Goal: Task Accomplishment & Management: Manage account settings

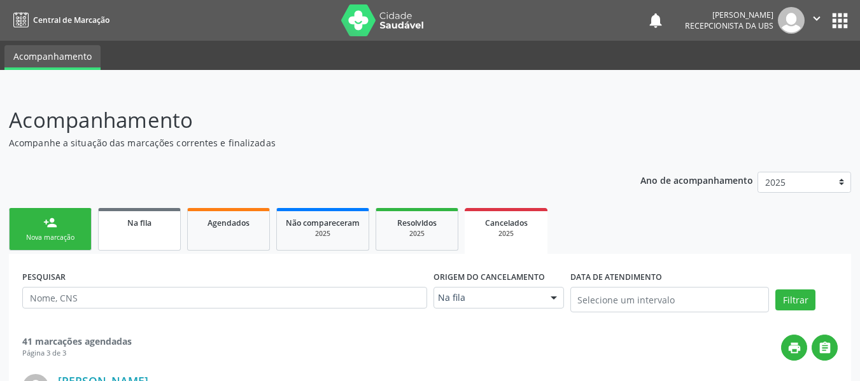
click at [160, 222] on div "Na fila" at bounding box center [140, 222] width 64 height 13
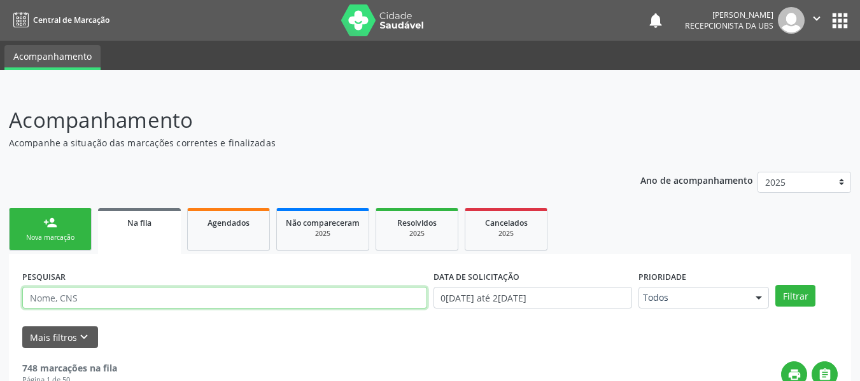
click at [250, 296] on input "text" at bounding box center [224, 298] width 405 height 22
type input "704008104676870"
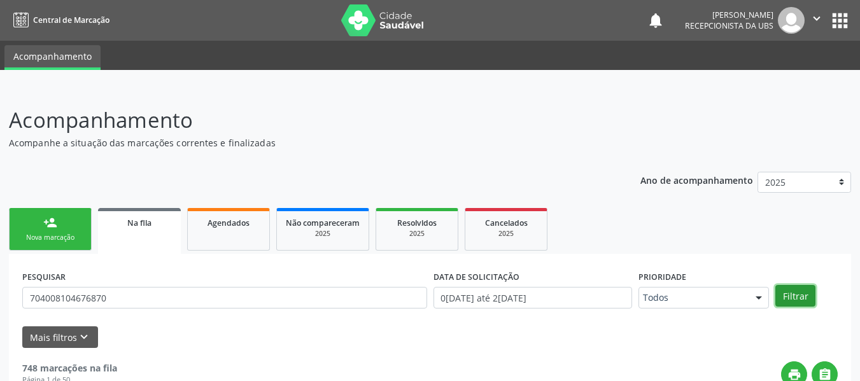
click at [792, 297] on button "Filtrar" at bounding box center [796, 296] width 40 height 22
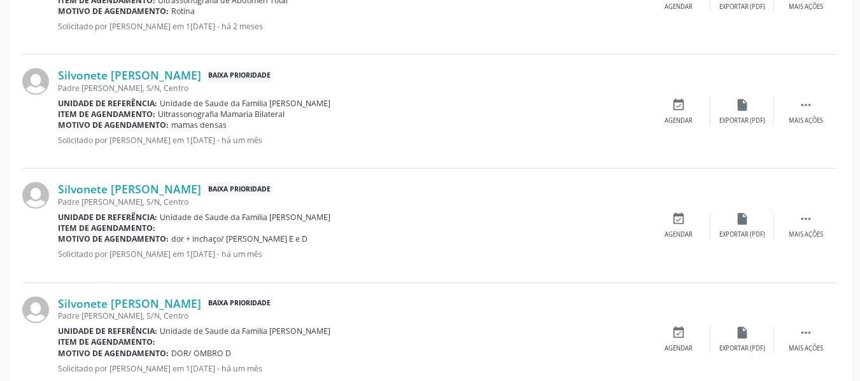
scroll to position [484, 0]
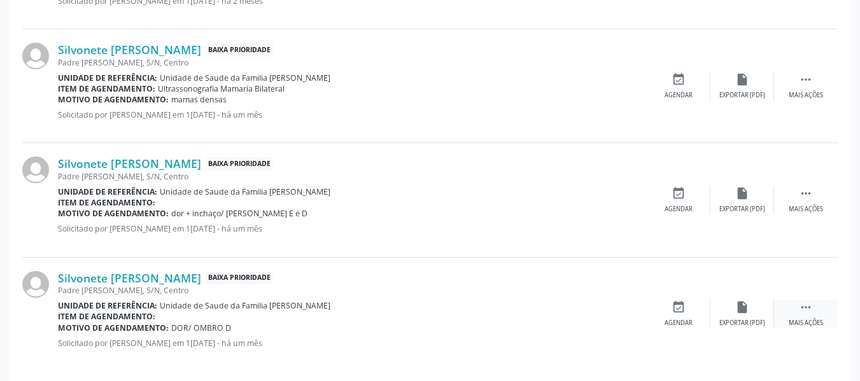
click at [815, 313] on div " Mais ações" at bounding box center [806, 314] width 64 height 27
click at [741, 310] on icon "edit" at bounding box center [743, 308] width 14 height 14
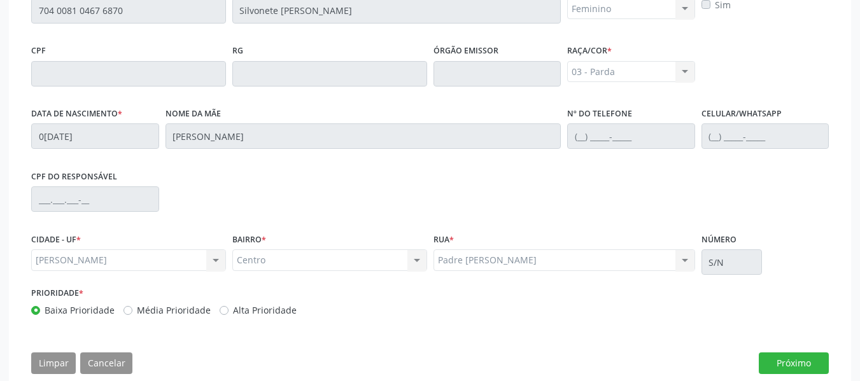
scroll to position [381, 0]
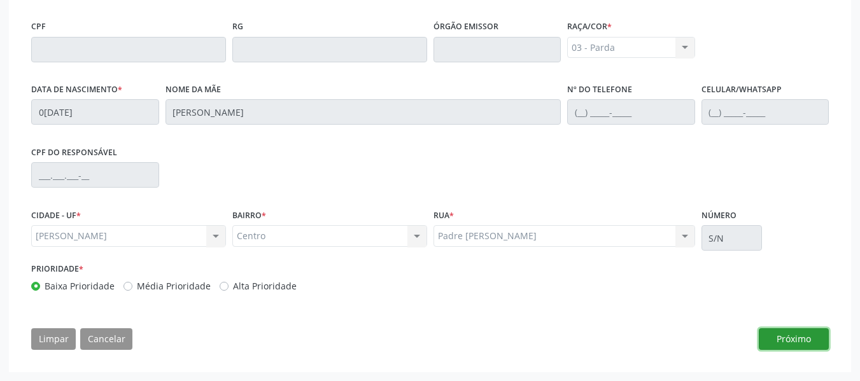
click at [801, 338] on button "Próximo" at bounding box center [794, 340] width 70 height 22
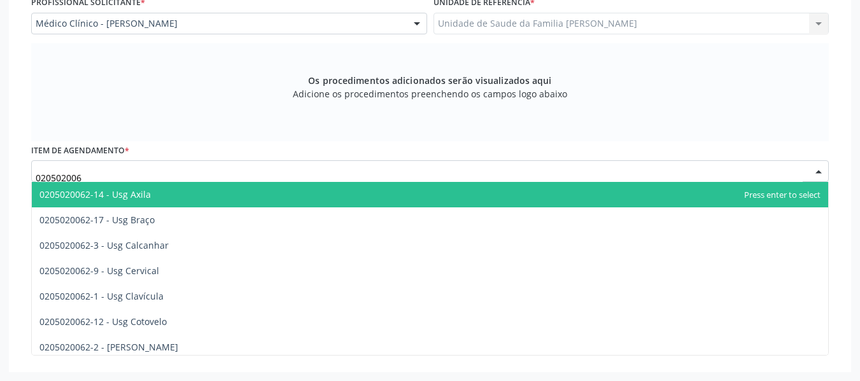
type input "0205020062"
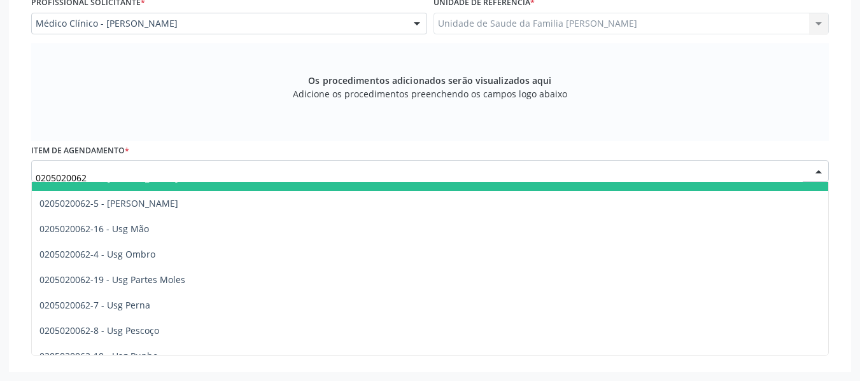
scroll to position [178, 0]
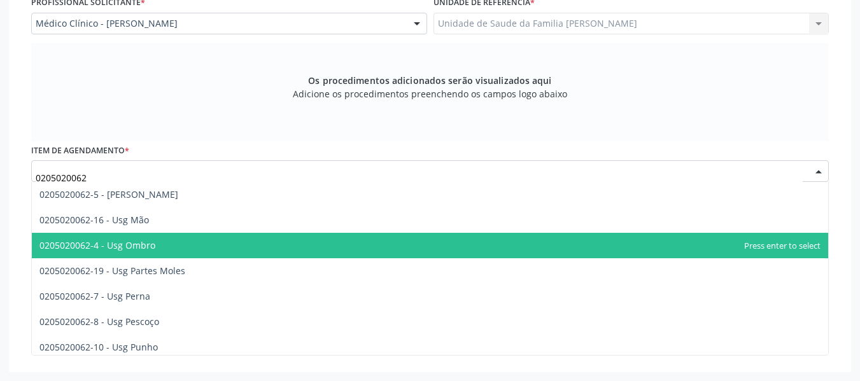
click at [172, 244] on span "0205020062-4 - Usg Ombro" at bounding box center [430, 245] width 797 height 25
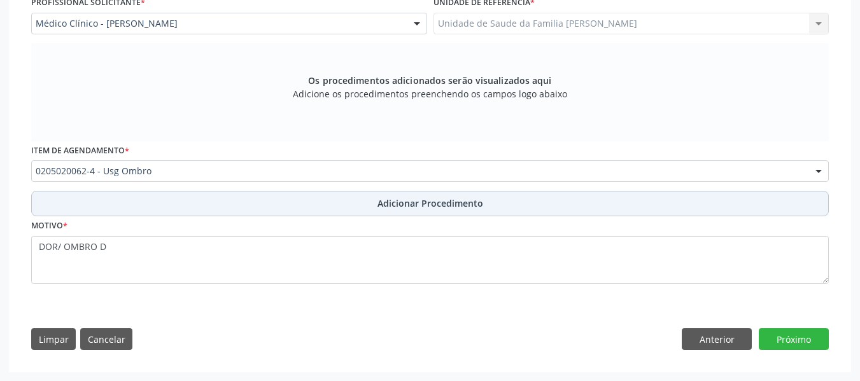
click at [439, 204] on span "Adicionar Procedimento" at bounding box center [431, 203] width 106 height 13
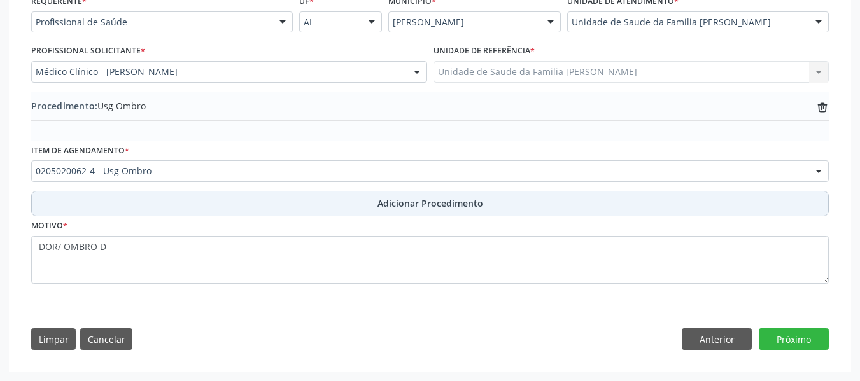
scroll to position [306, 0]
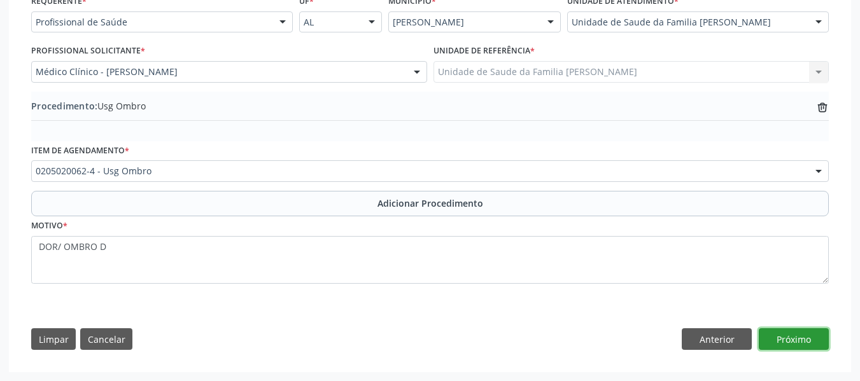
click at [794, 336] on button "Próximo" at bounding box center [794, 340] width 70 height 22
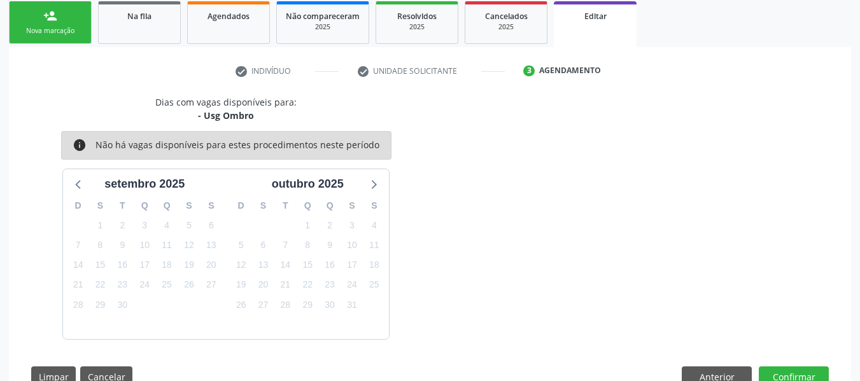
scroll to position [245, 0]
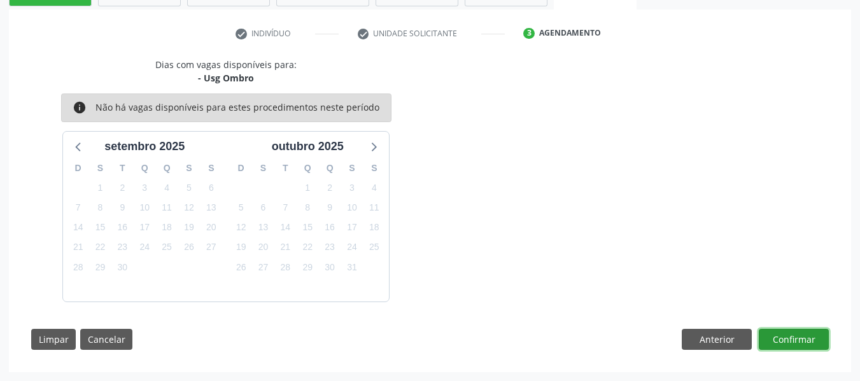
click at [794, 336] on button "Confirmar" at bounding box center [794, 340] width 70 height 22
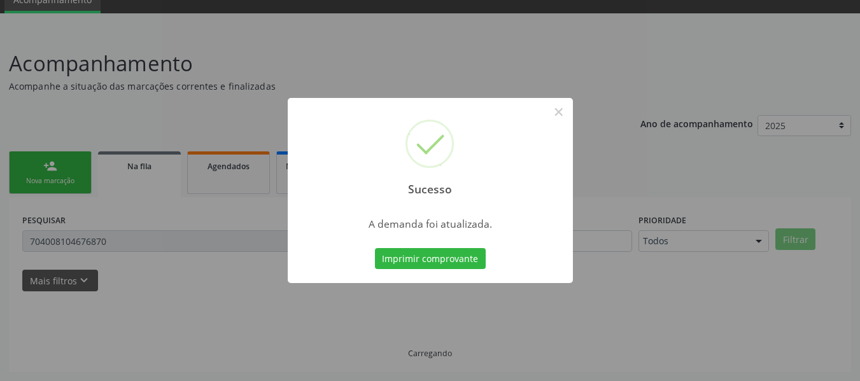
scroll to position [57, 0]
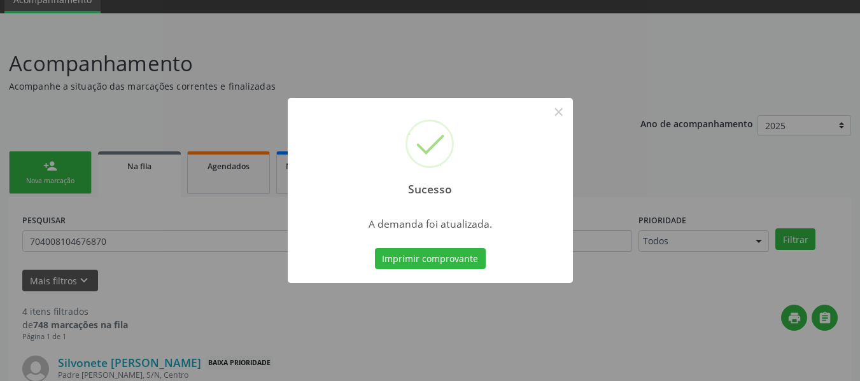
click at [54, 167] on div "Sucesso × A demanda foi atualizada. Imprimir comprovante Cancel" at bounding box center [430, 190] width 860 height 381
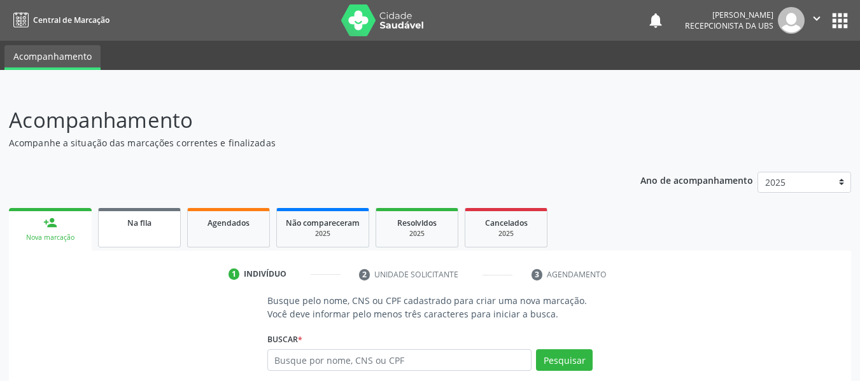
click at [150, 224] on span "Na fila" at bounding box center [139, 223] width 24 height 11
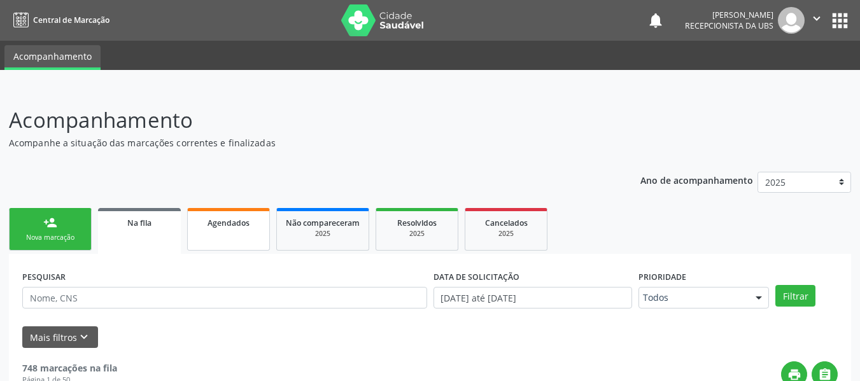
click at [231, 222] on span "Agendados" at bounding box center [229, 223] width 42 height 11
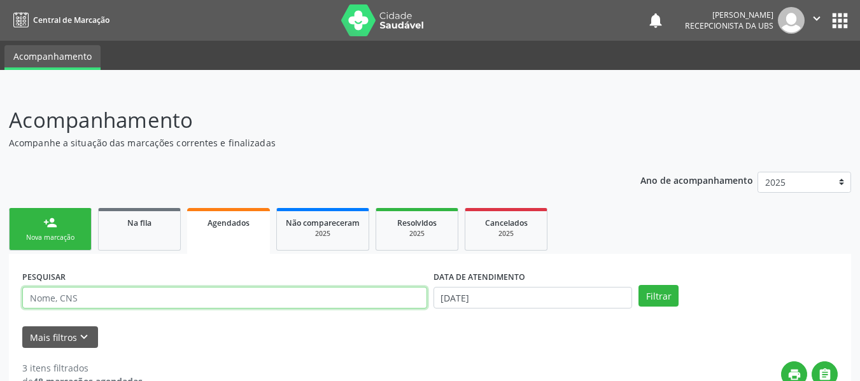
click at [103, 299] on input "text" at bounding box center [224, 298] width 405 height 22
type input "704008104676870"
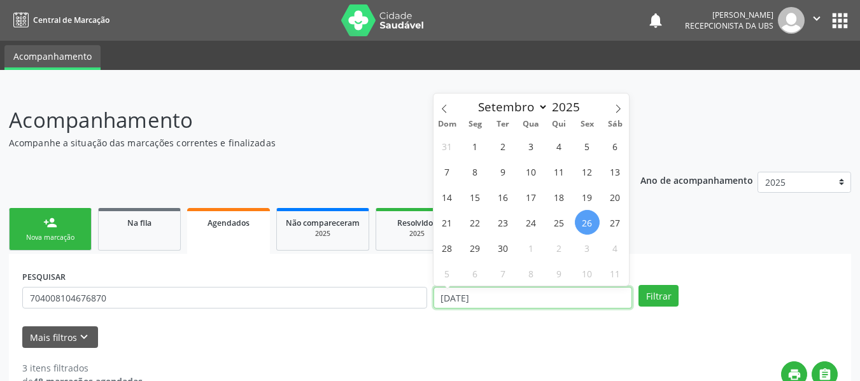
click at [455, 295] on input "2[DATE]" at bounding box center [533, 298] width 199 height 22
click at [478, 148] on span "1" at bounding box center [475, 146] width 25 height 25
type input "[DATE]"
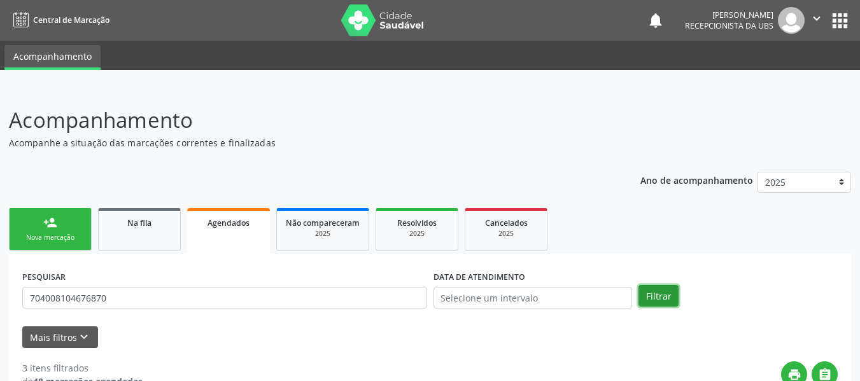
click at [660, 294] on button "Filtrar" at bounding box center [659, 296] width 40 height 22
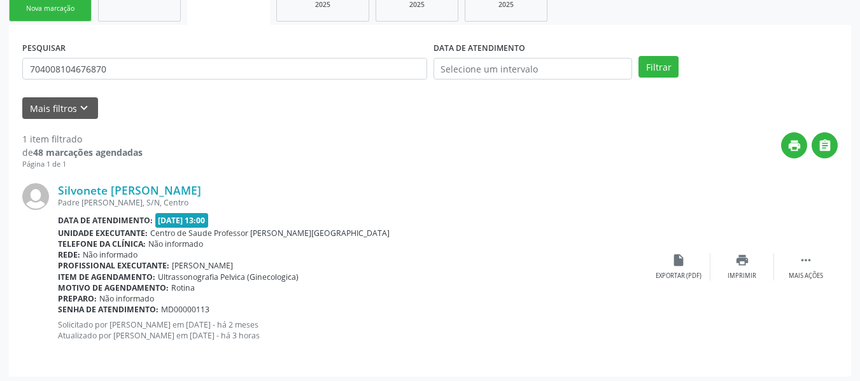
scroll to position [234, 0]
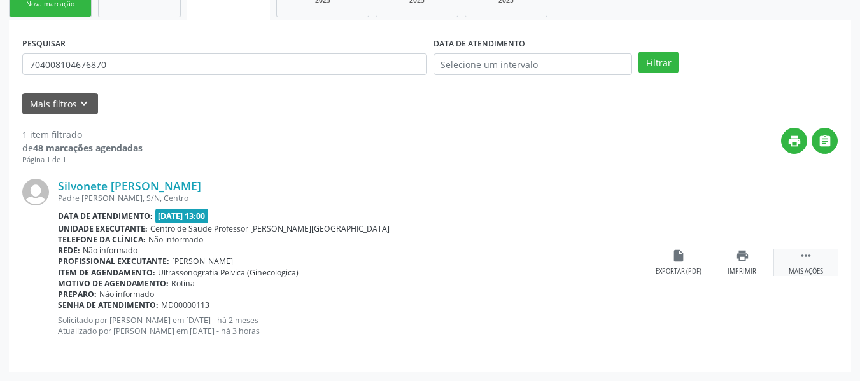
click at [806, 259] on icon "" at bounding box center [806, 256] width 14 height 14
click at [744, 255] on icon "edit" at bounding box center [743, 256] width 14 height 14
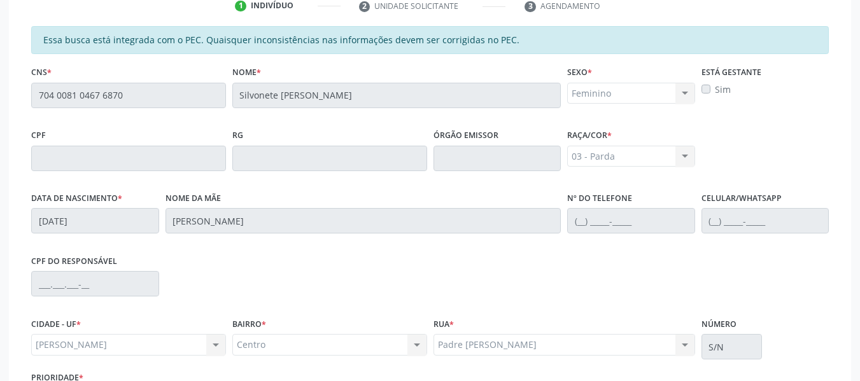
scroll to position [381, 0]
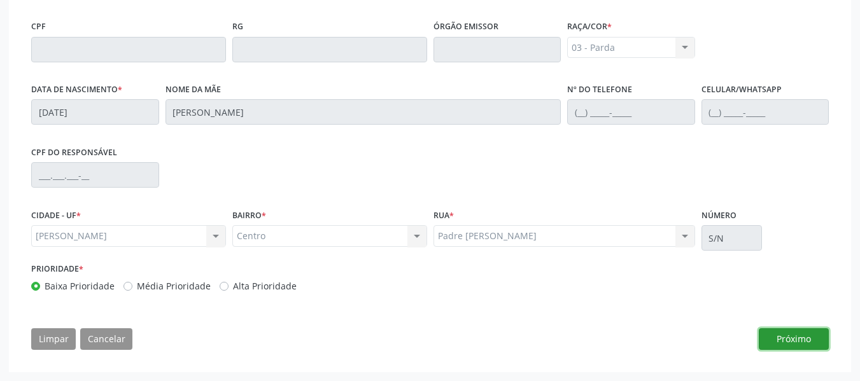
click at [806, 338] on button "Próximo" at bounding box center [794, 340] width 70 height 22
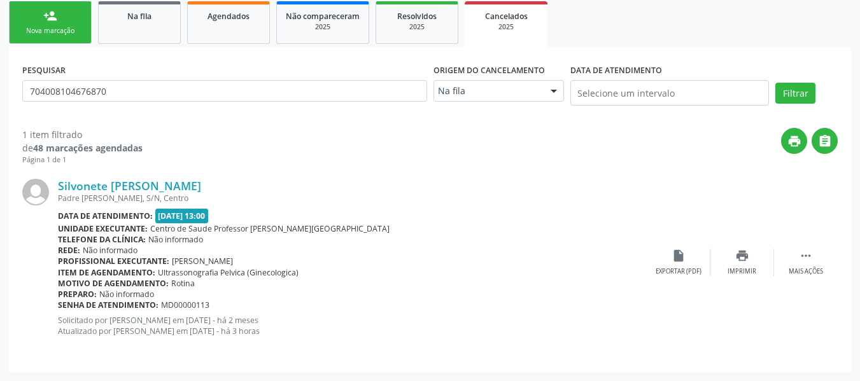
scroll to position [0, 0]
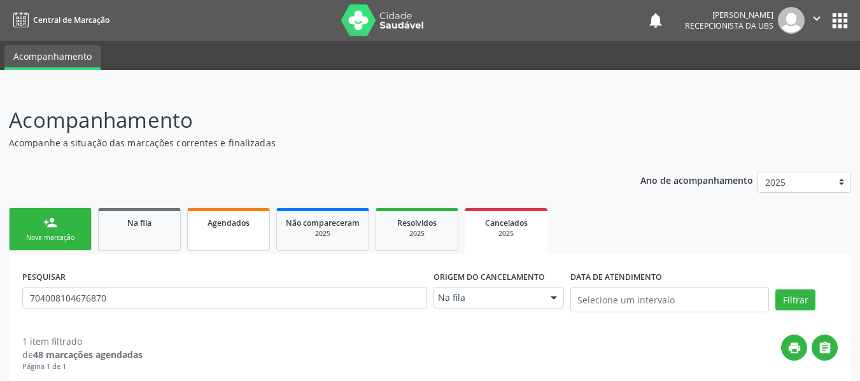
click at [237, 231] on link "Agendados" at bounding box center [228, 229] width 83 height 43
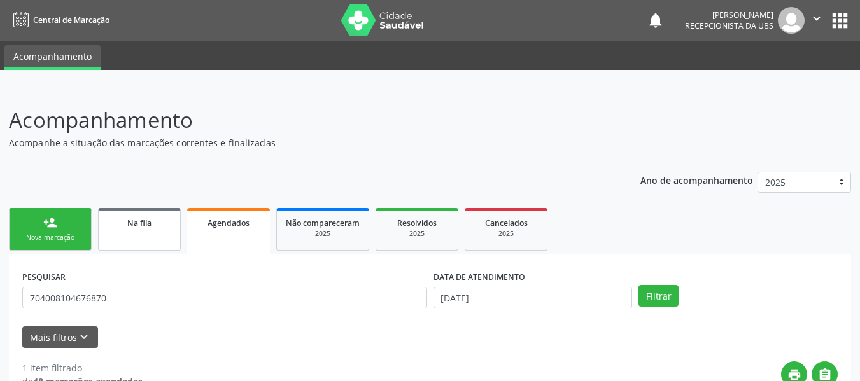
click at [134, 234] on link "Na fila" at bounding box center [139, 229] width 83 height 43
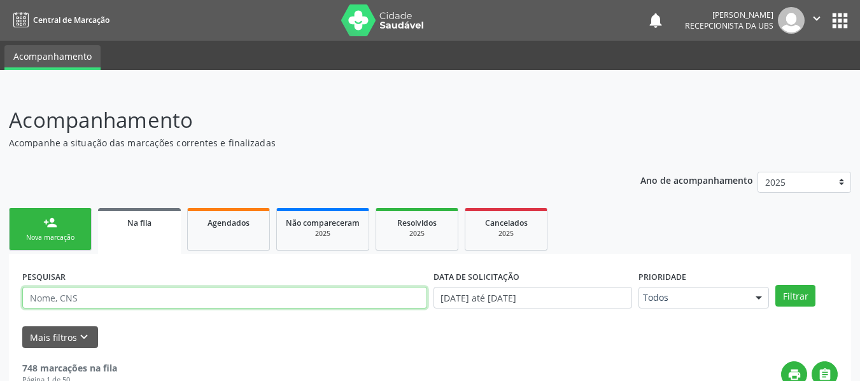
click at [87, 300] on input "text" at bounding box center [224, 298] width 405 height 22
type input "704008104676870"
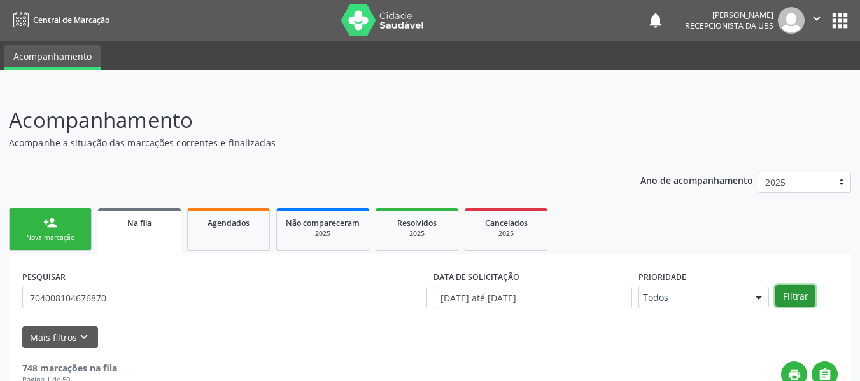
click at [790, 295] on button "Filtrar" at bounding box center [796, 296] width 40 height 22
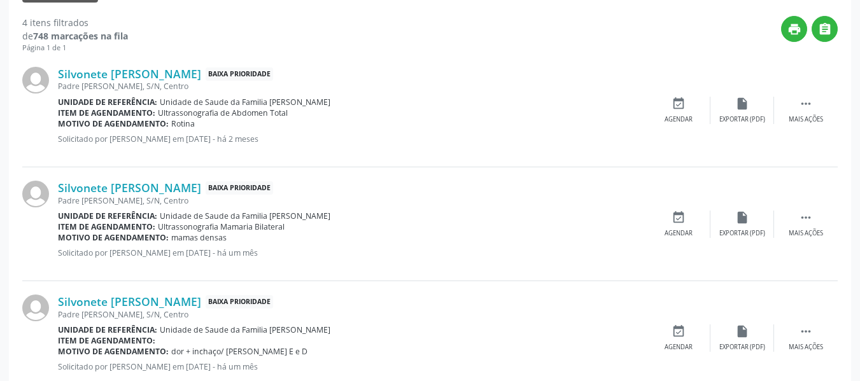
scroll to position [357, 0]
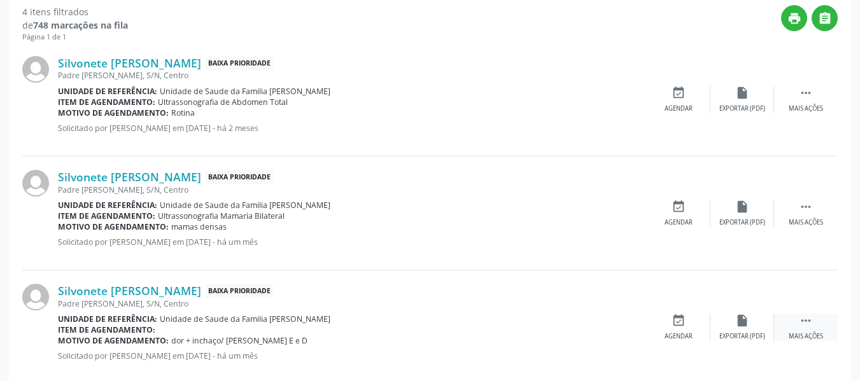
click at [805, 325] on icon "" at bounding box center [806, 321] width 14 height 14
click at [746, 327] on icon "edit" at bounding box center [743, 321] width 14 height 14
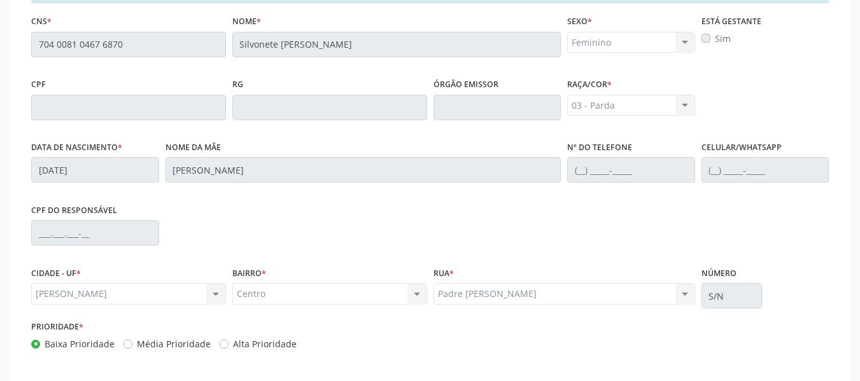
scroll to position [381, 0]
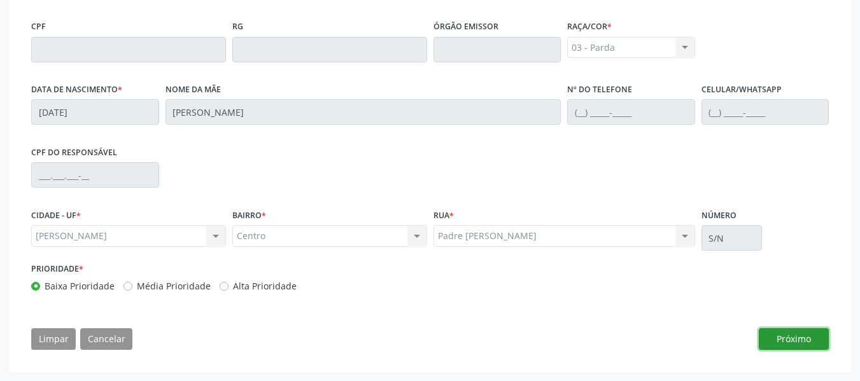
click at [811, 338] on button "Próximo" at bounding box center [794, 340] width 70 height 22
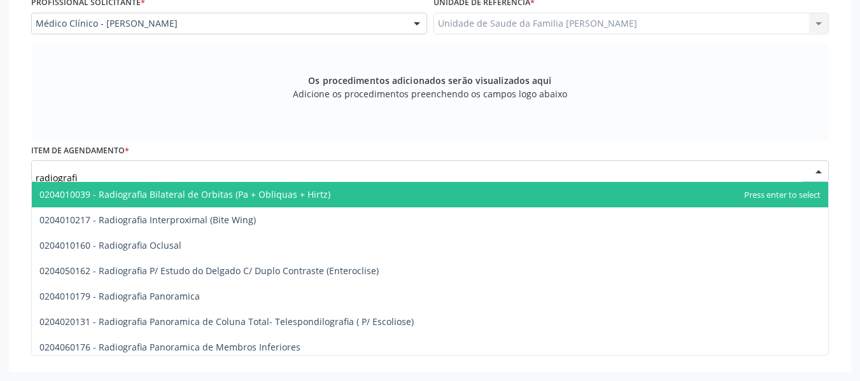
type input "radiografia"
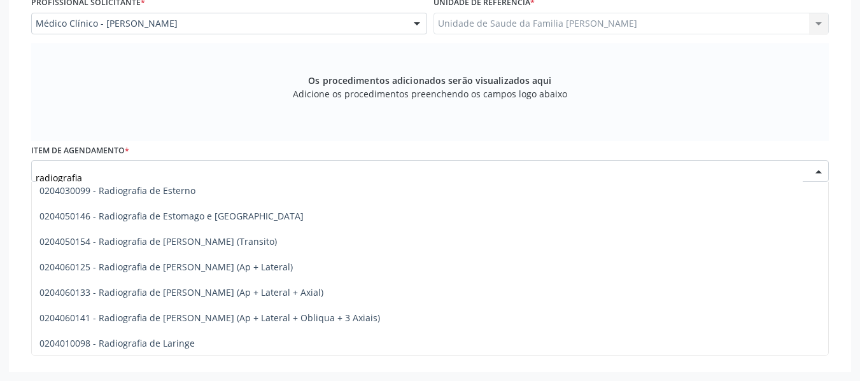
scroll to position [1147, 0]
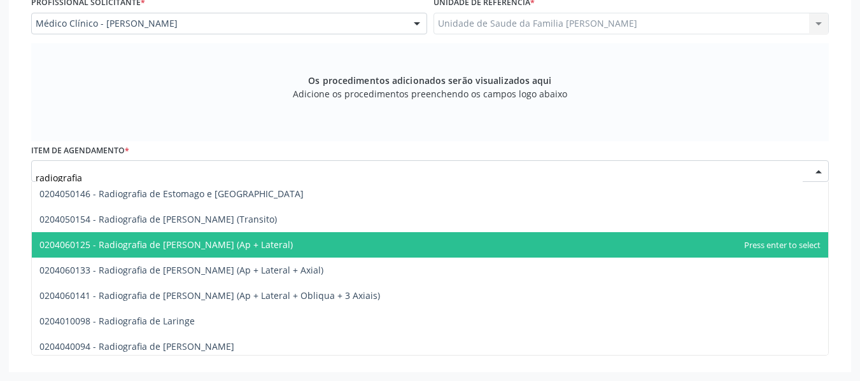
click at [234, 241] on span "0204060125 - Radiografia de Joelho (Ap + Lateral)" at bounding box center [165, 245] width 253 height 12
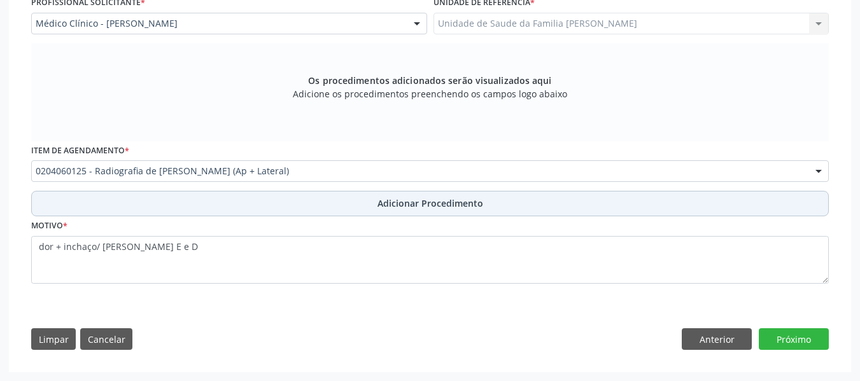
click at [434, 208] on span "Adicionar Procedimento" at bounding box center [431, 203] width 106 height 13
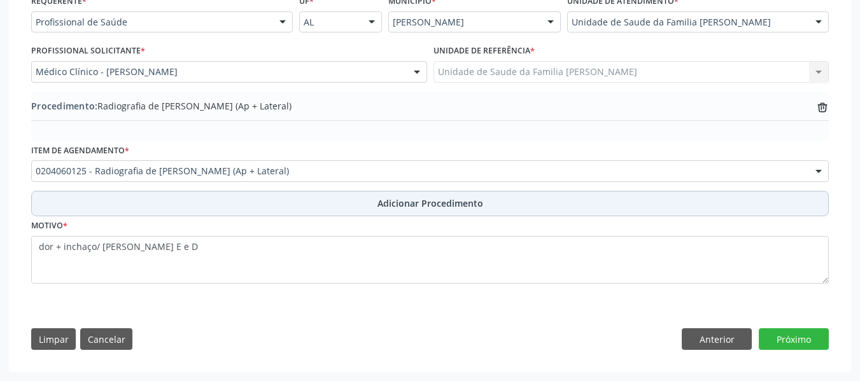
scroll to position [306, 0]
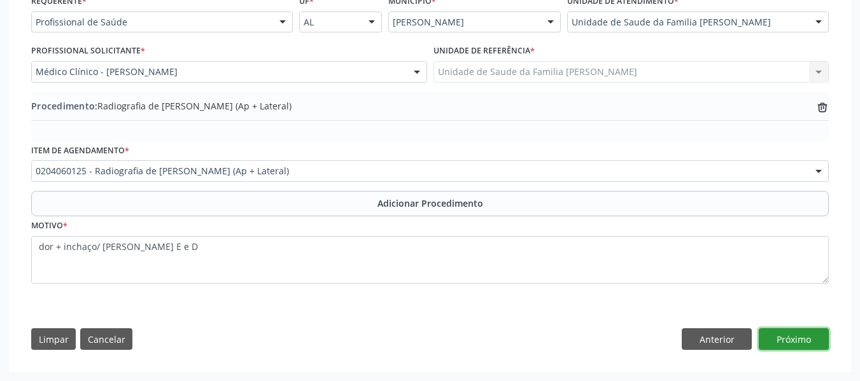
click at [793, 337] on button "Próximo" at bounding box center [794, 340] width 70 height 22
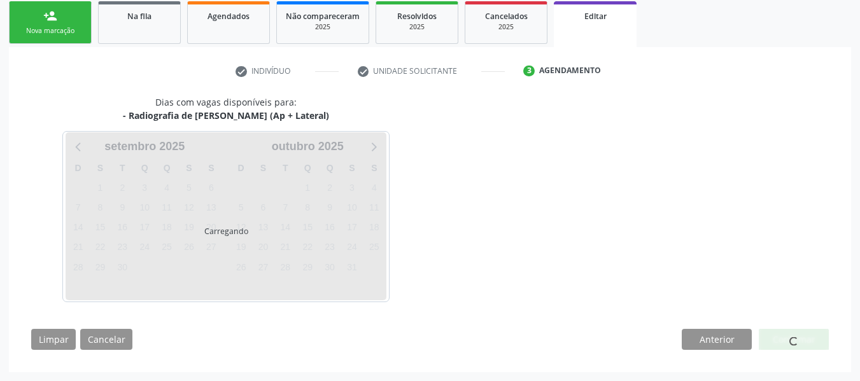
scroll to position [245, 0]
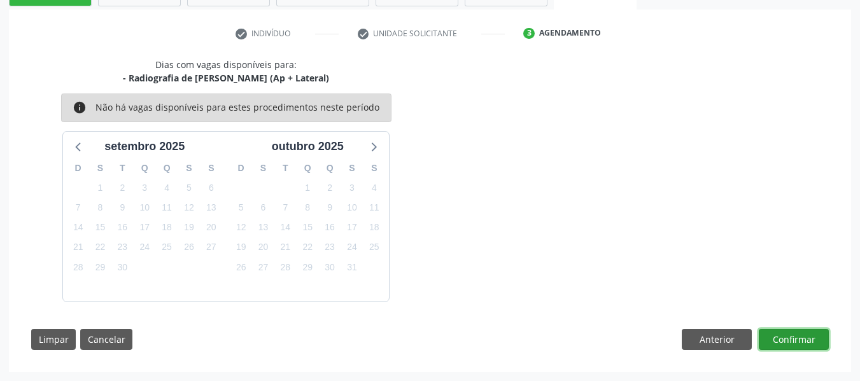
click at [791, 340] on button "Confirmar" at bounding box center [794, 340] width 70 height 22
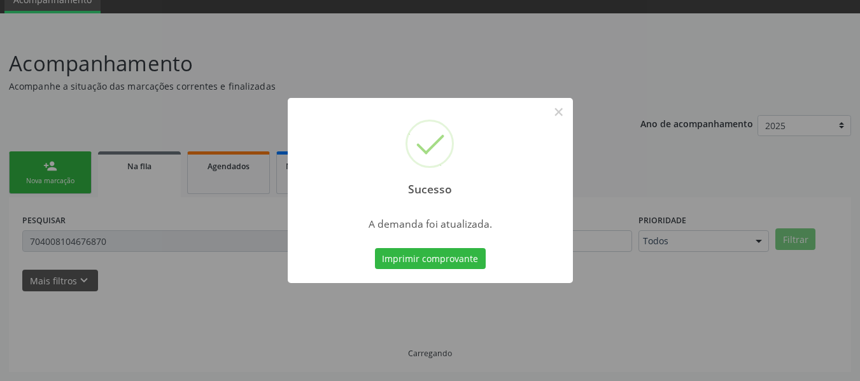
scroll to position [57, 0]
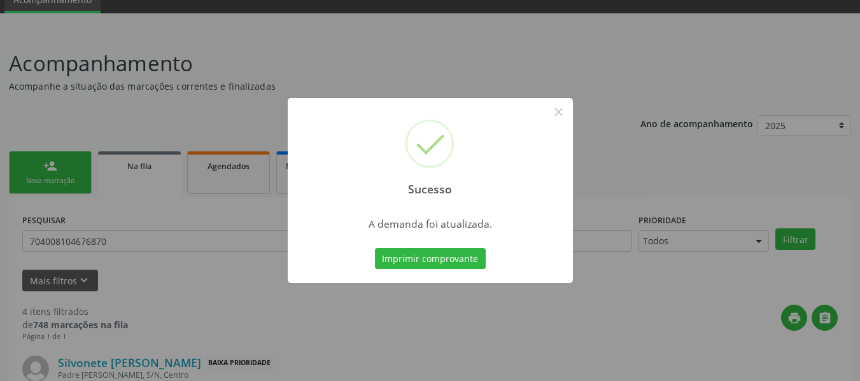
click at [164, 292] on div "Sucesso × A demanda foi atualizada. Imprimir comprovante Cancel" at bounding box center [430, 190] width 860 height 381
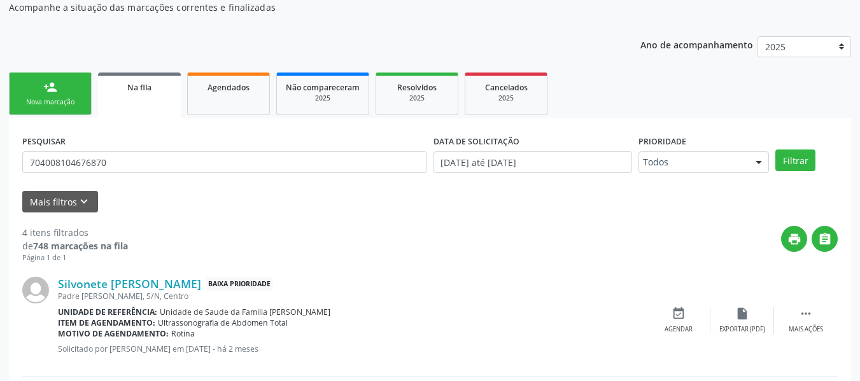
scroll to position [85, 0]
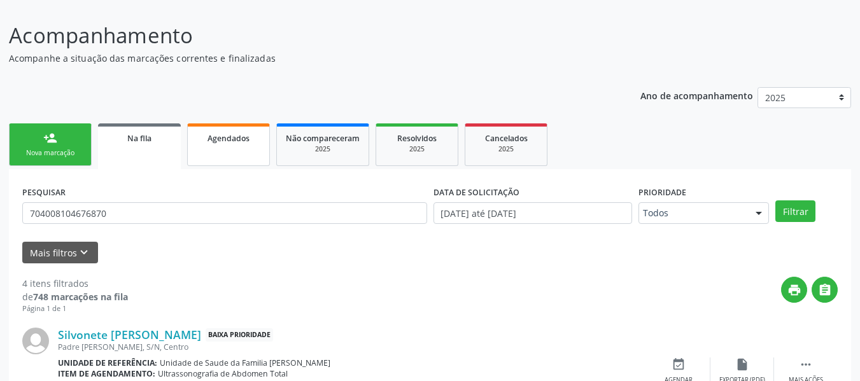
click at [226, 139] on span "Agendados" at bounding box center [229, 138] width 42 height 11
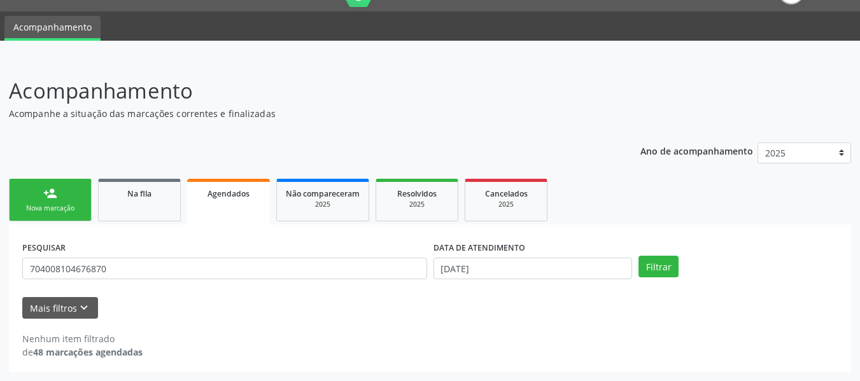
scroll to position [29, 0]
click at [653, 265] on button "Filtrar" at bounding box center [659, 267] width 40 height 22
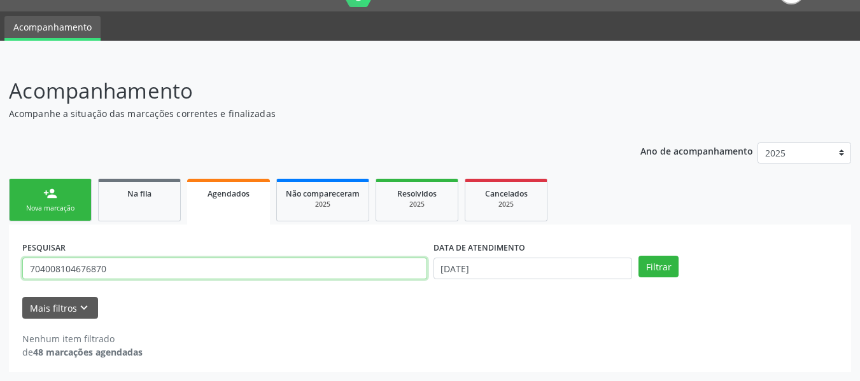
click at [111, 270] on input "704008104676870" at bounding box center [224, 269] width 405 height 22
type input "7"
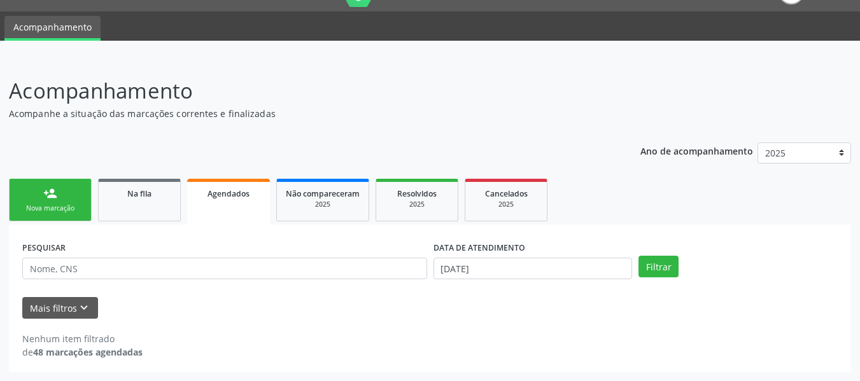
click at [228, 192] on span "Agendados" at bounding box center [229, 194] width 42 height 11
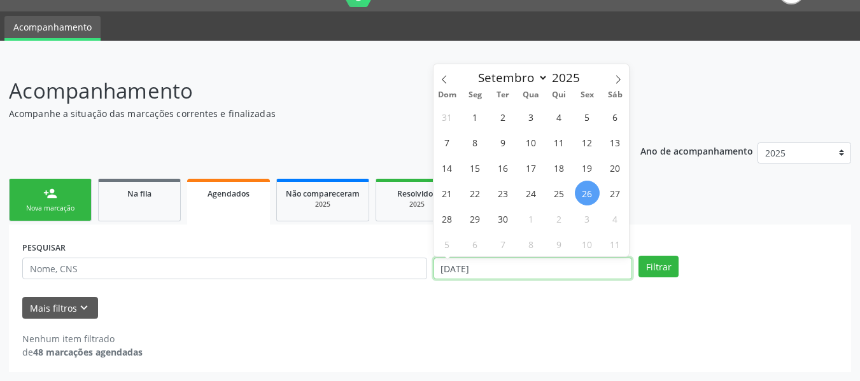
click at [446, 266] on input "2[DATE]" at bounding box center [533, 269] width 199 height 22
click at [474, 118] on span "1" at bounding box center [475, 116] width 25 height 25
type input "[DATE]"
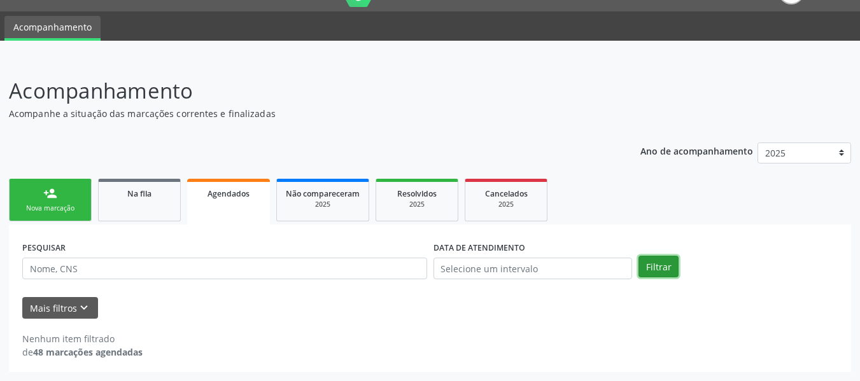
click at [650, 265] on button "Filtrar" at bounding box center [659, 267] width 40 height 22
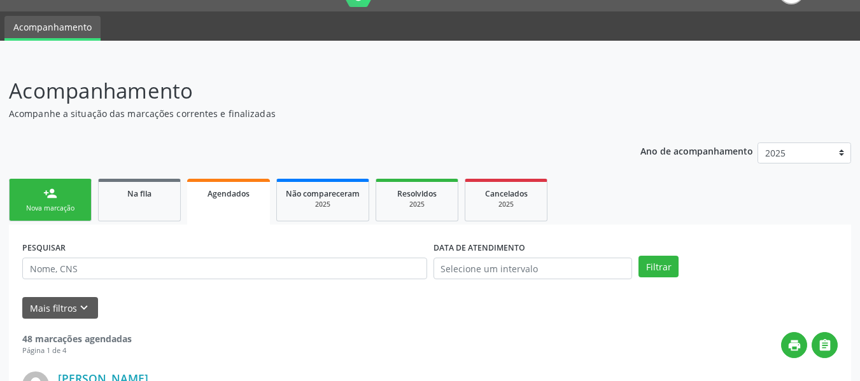
click at [227, 195] on span "Agendados" at bounding box center [229, 194] width 42 height 11
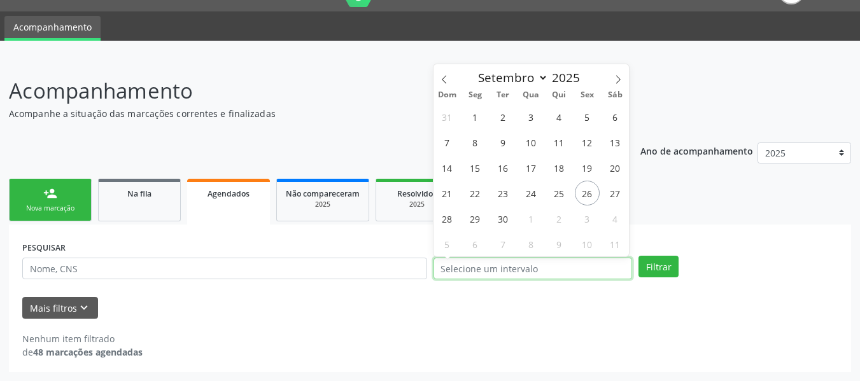
click at [489, 268] on input "text" at bounding box center [533, 269] width 199 height 22
click at [476, 117] on span "1" at bounding box center [475, 116] width 25 height 25
type input "[DATE]"
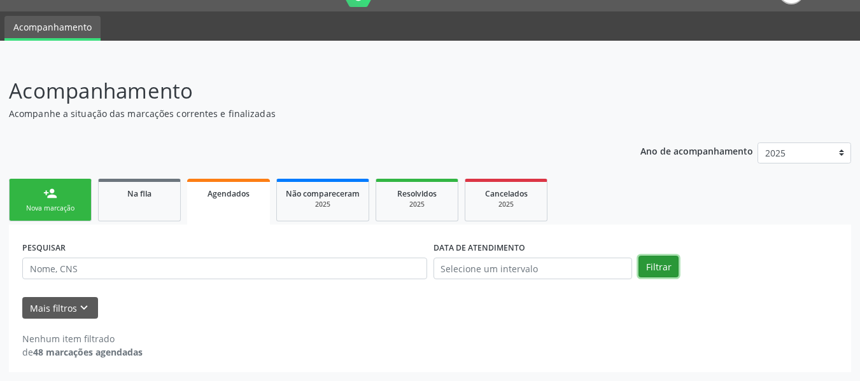
click at [658, 266] on button "Filtrar" at bounding box center [659, 267] width 40 height 22
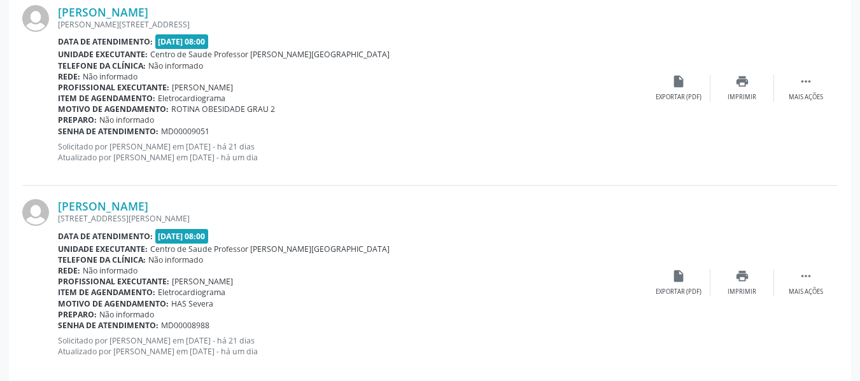
scroll to position [2982, 0]
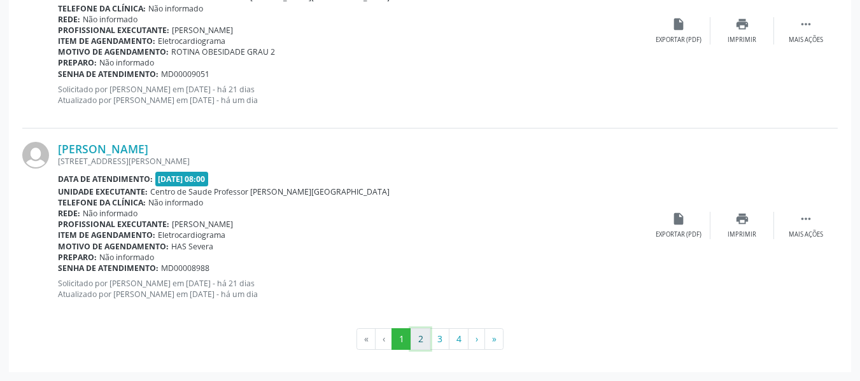
click at [419, 339] on button "2" at bounding box center [421, 340] width 20 height 22
click at [441, 338] on button "3" at bounding box center [440, 340] width 20 height 22
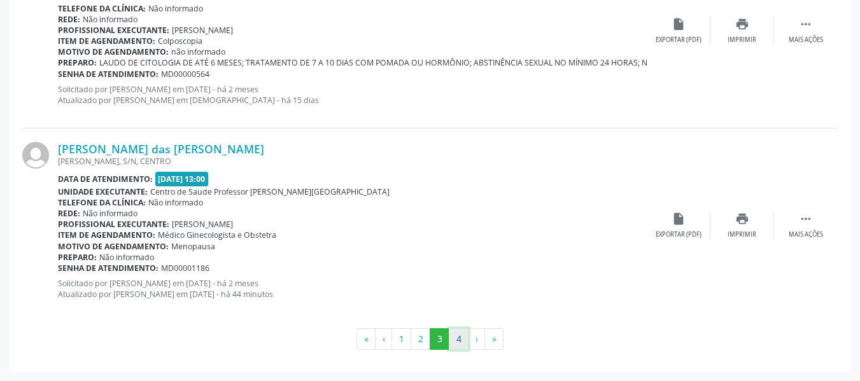
click at [459, 339] on button "4" at bounding box center [459, 340] width 20 height 22
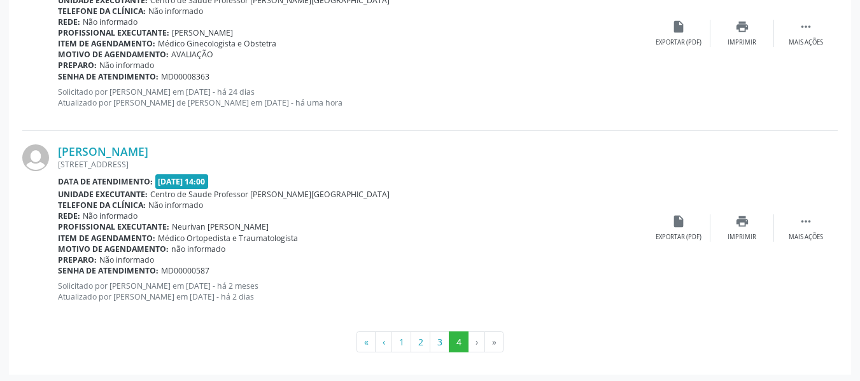
scroll to position [648, 0]
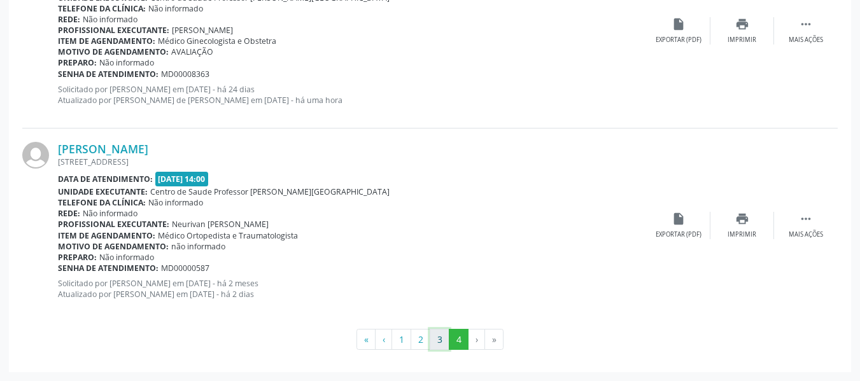
click at [438, 341] on button "3" at bounding box center [440, 340] width 20 height 22
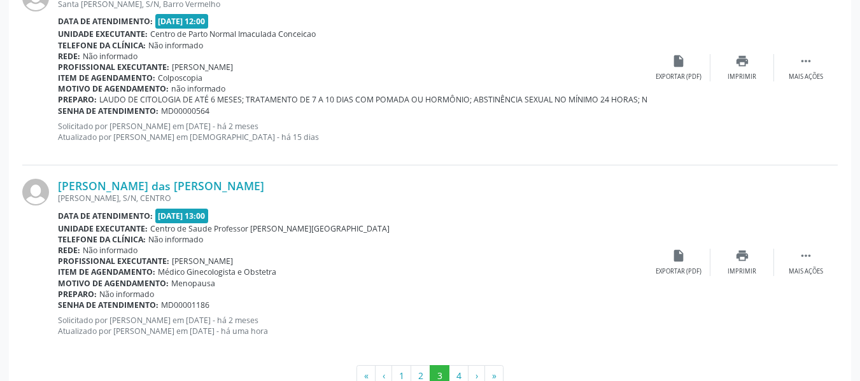
scroll to position [2982, 0]
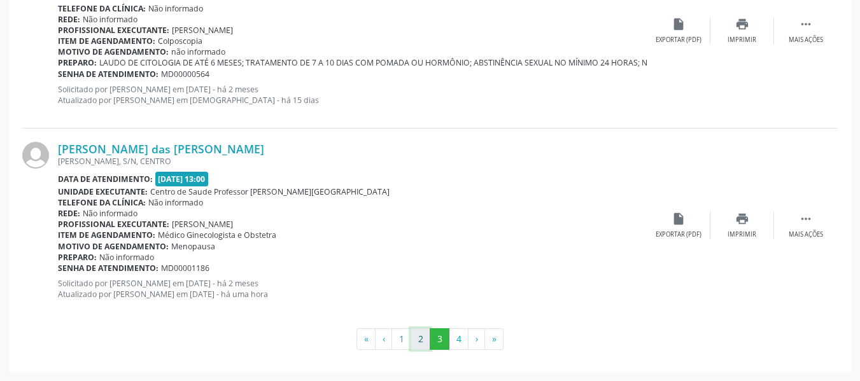
click at [425, 338] on button "2" at bounding box center [421, 340] width 20 height 22
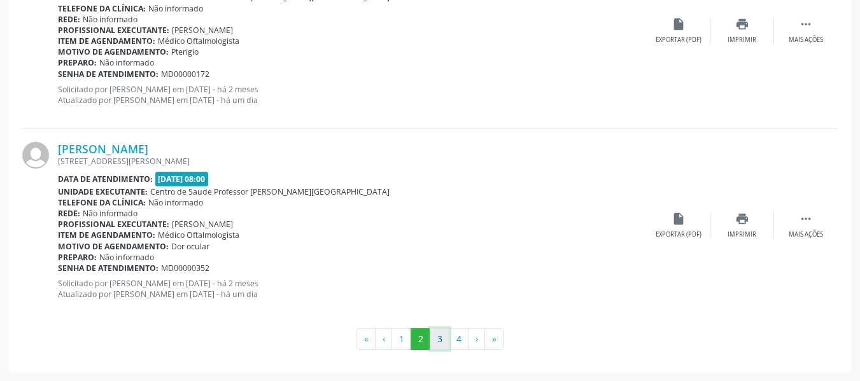
click at [438, 341] on button "3" at bounding box center [440, 340] width 20 height 22
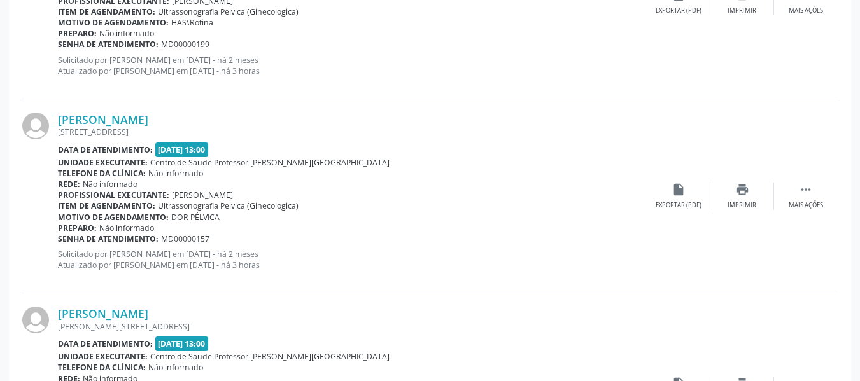
scroll to position [2031, 0]
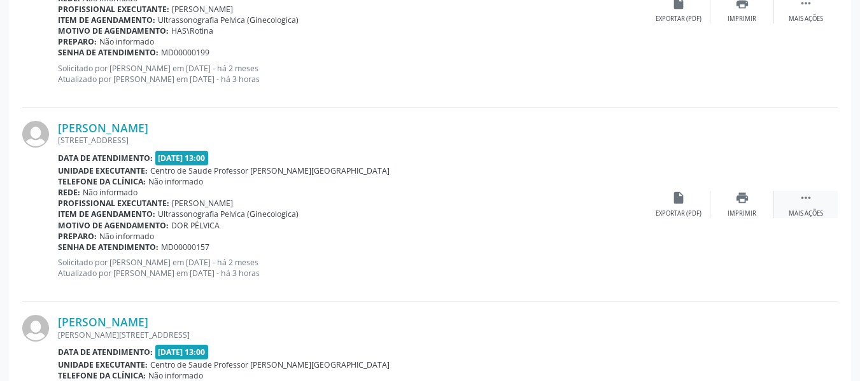
click at [802, 200] on icon "" at bounding box center [806, 198] width 14 height 14
click at [743, 199] on icon "edit" at bounding box center [743, 198] width 14 height 14
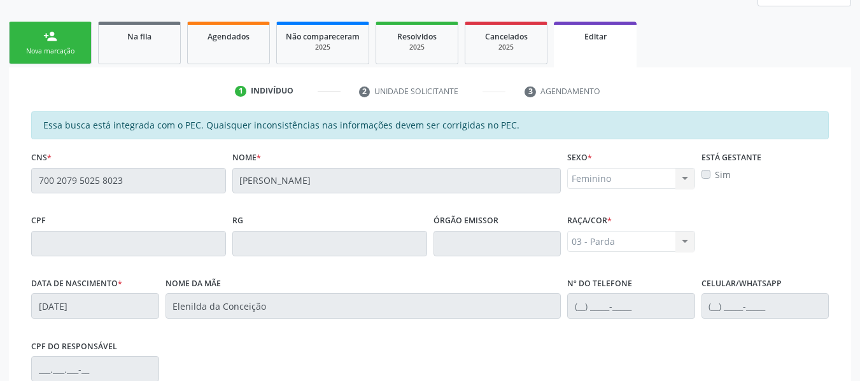
scroll to position [381, 0]
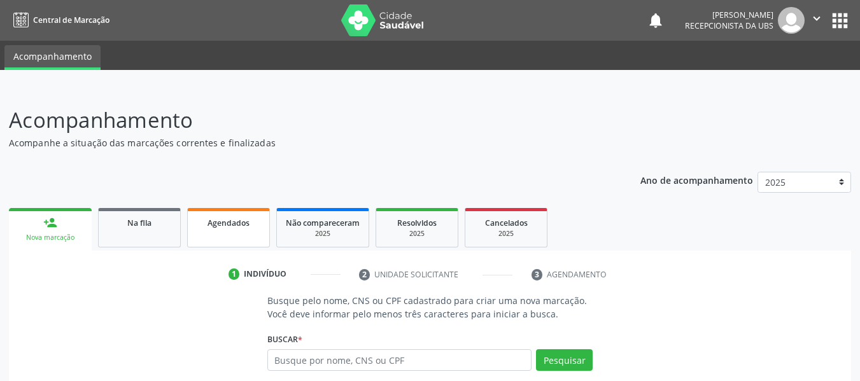
click at [228, 224] on span "Agendados" at bounding box center [229, 223] width 42 height 11
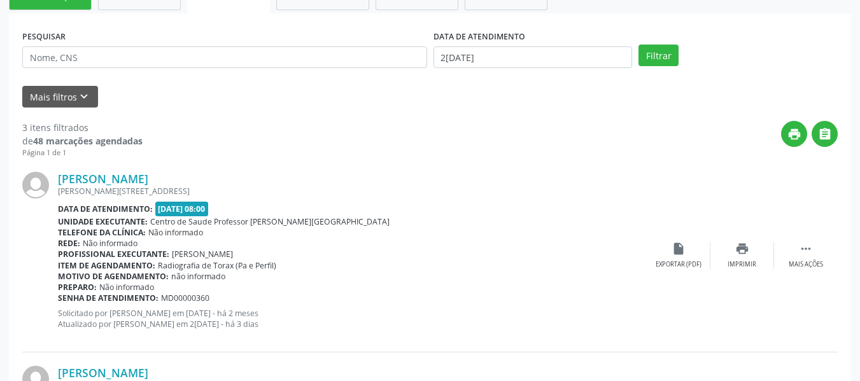
scroll to position [122, 0]
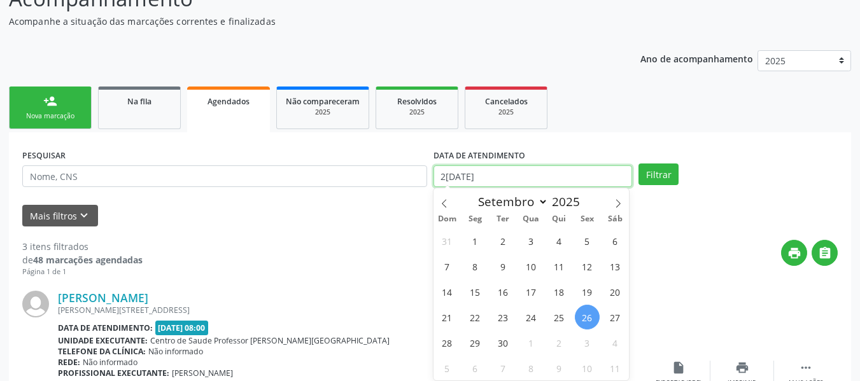
click at [446, 173] on input "2[DATE]" at bounding box center [533, 177] width 199 height 22
click at [476, 239] on span "1" at bounding box center [475, 241] width 25 height 25
type input "[DATE]"
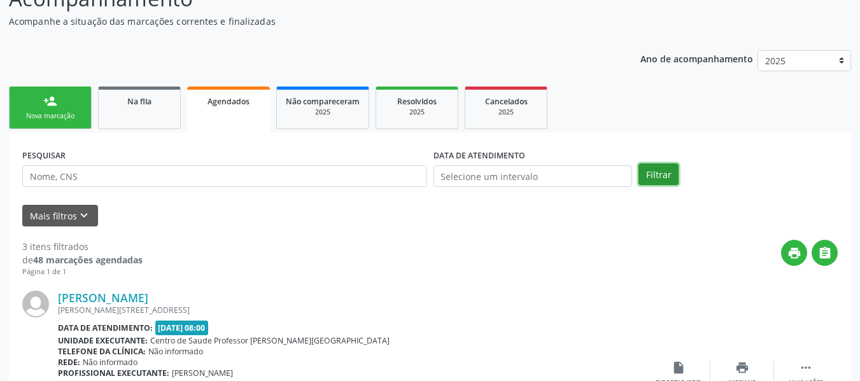
click at [655, 172] on button "Filtrar" at bounding box center [659, 175] width 40 height 22
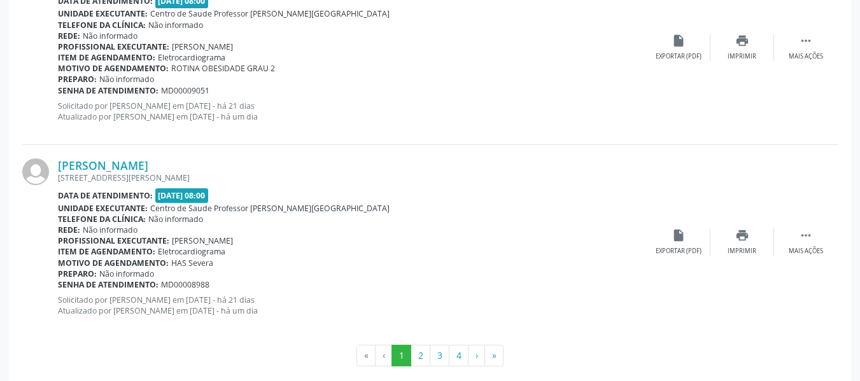
scroll to position [2982, 0]
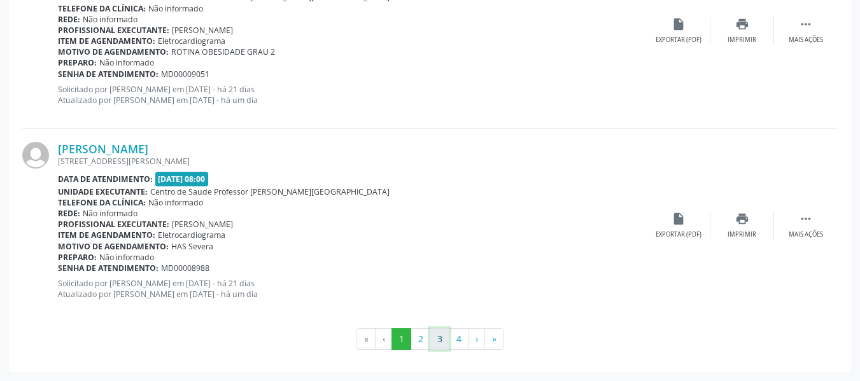
click at [440, 342] on button "3" at bounding box center [440, 340] width 20 height 22
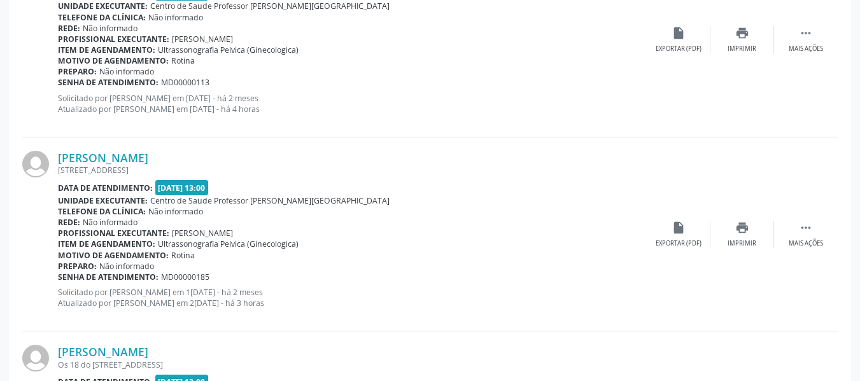
scroll to position [1003, 0]
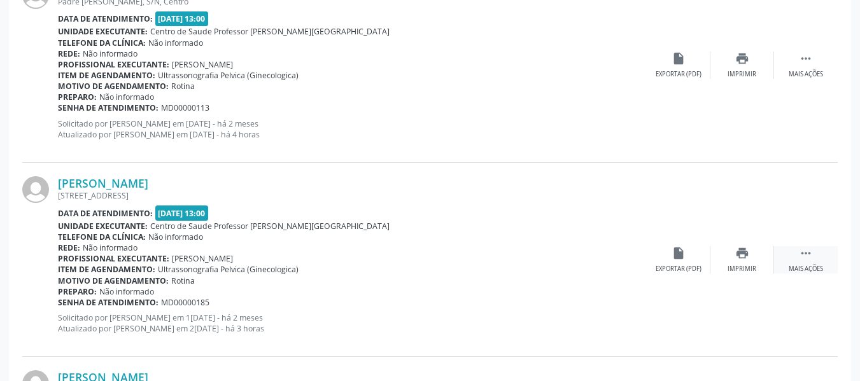
click at [808, 253] on icon "" at bounding box center [806, 253] width 14 height 14
click at [741, 256] on icon "edit" at bounding box center [743, 253] width 14 height 14
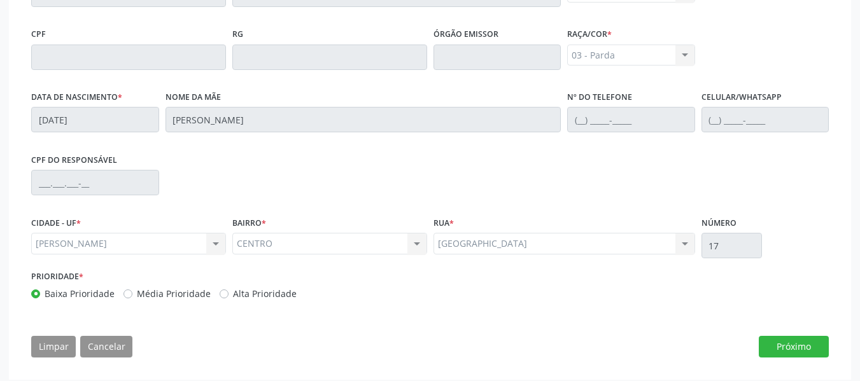
scroll to position [381, 0]
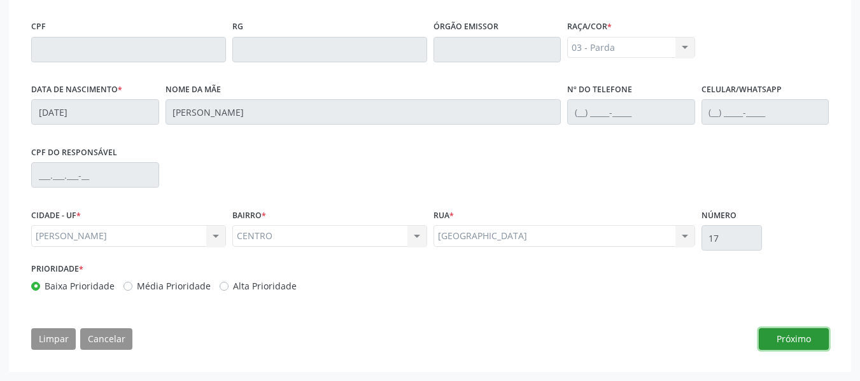
click at [794, 339] on button "Próximo" at bounding box center [794, 340] width 70 height 22
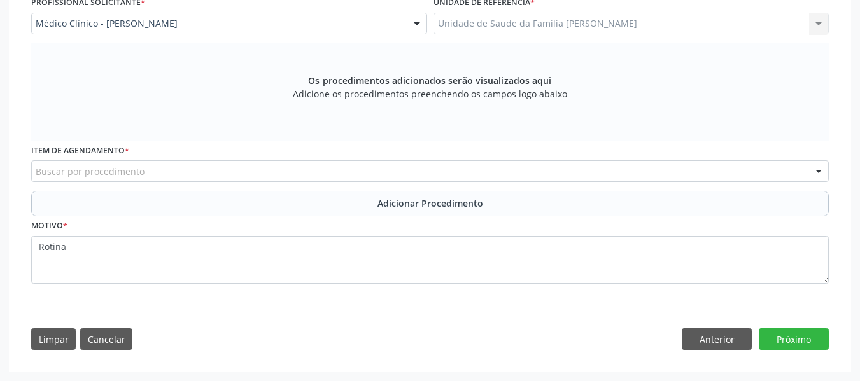
scroll to position [355, 0]
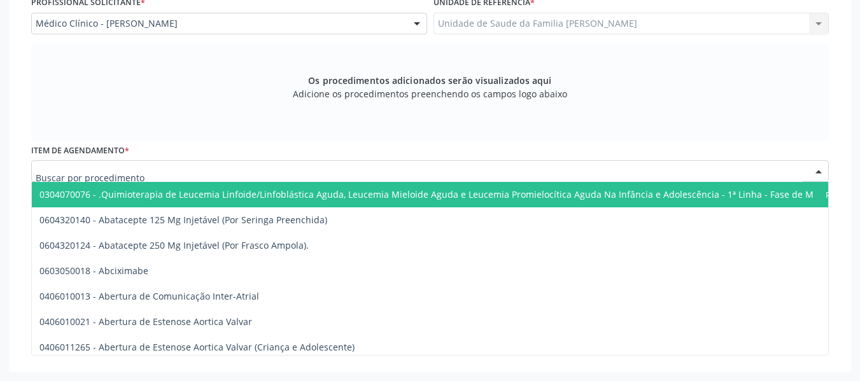
type input "u"
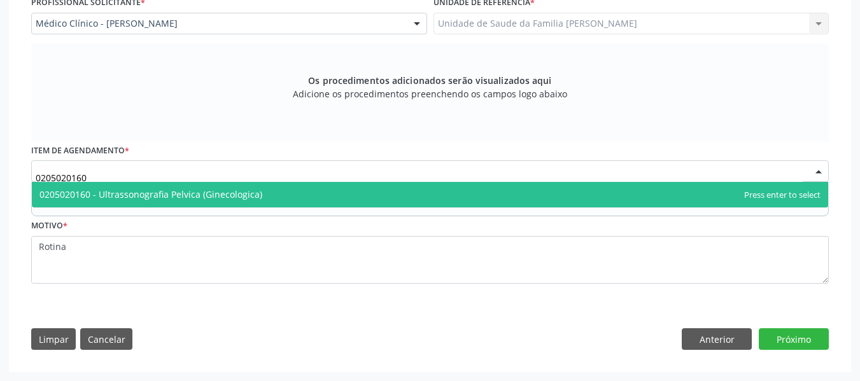
click at [152, 190] on span "0205020160 - Ultrassonografia Pelvica (Ginecologica)" at bounding box center [150, 195] width 223 height 12
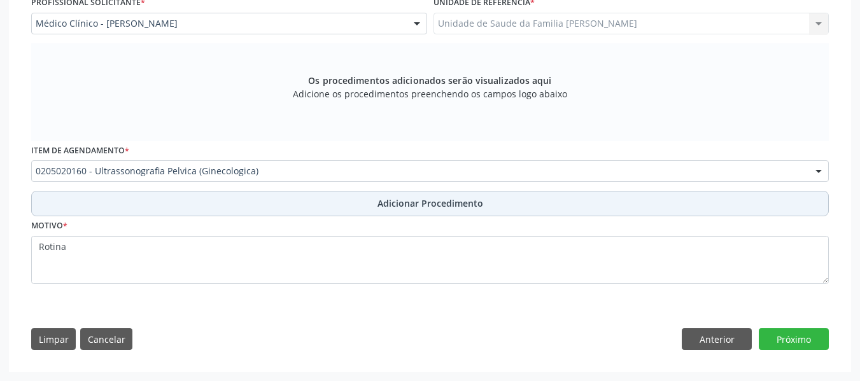
click at [397, 203] on span "Adicionar Procedimento" at bounding box center [431, 203] width 106 height 13
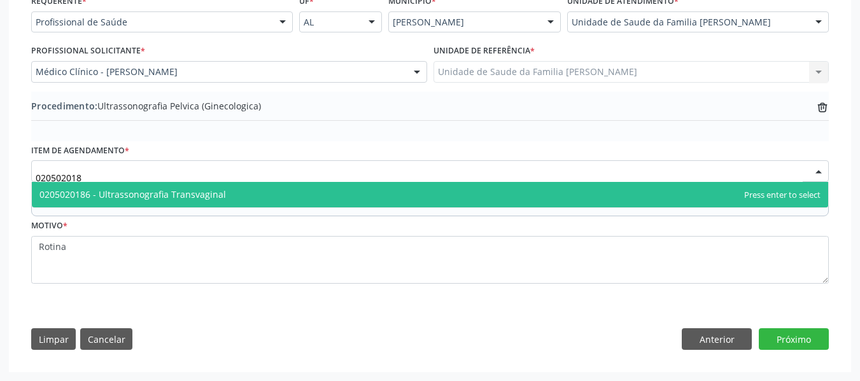
type input "0205020186"
click at [217, 197] on span "0205020186 - Ultrassonografia Transvaginal" at bounding box center [132, 195] width 187 height 12
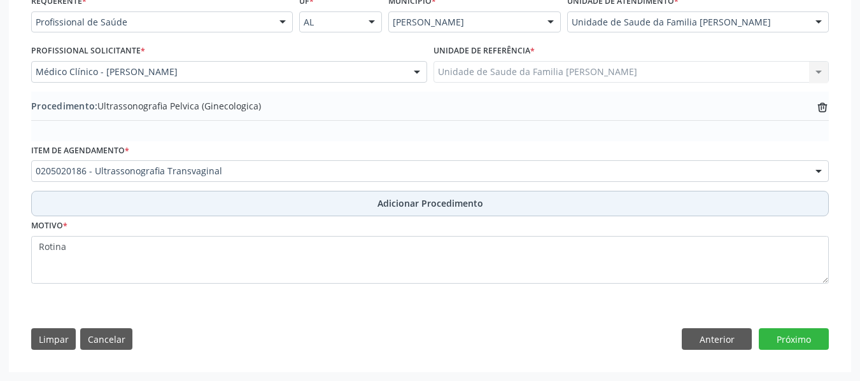
click at [446, 201] on span "Adicionar Procedimento" at bounding box center [431, 203] width 106 height 13
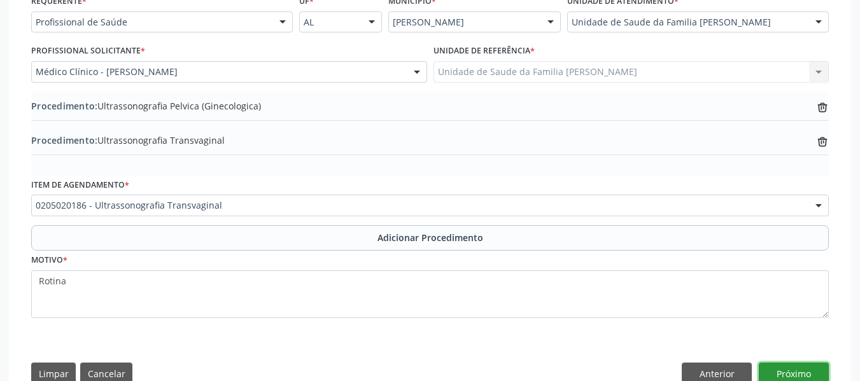
click at [785, 374] on button "Próximo" at bounding box center [794, 374] width 70 height 22
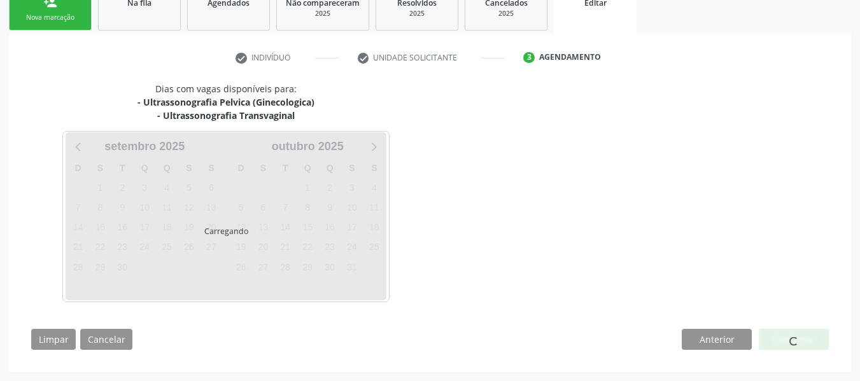
scroll to position [258, 0]
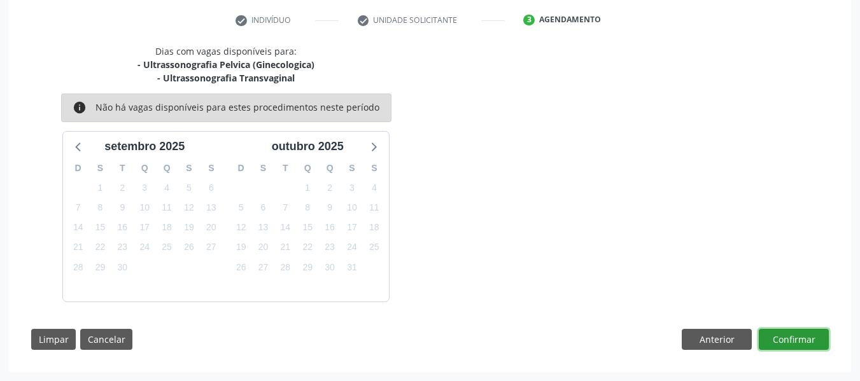
click at [783, 341] on button "Confirmar" at bounding box center [794, 340] width 70 height 22
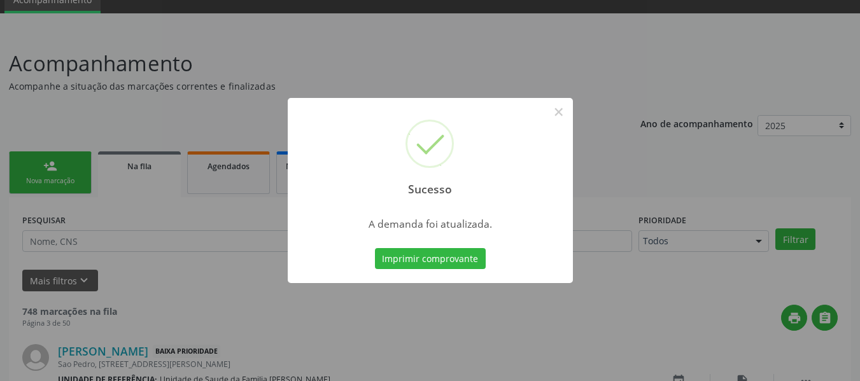
scroll to position [0, 0]
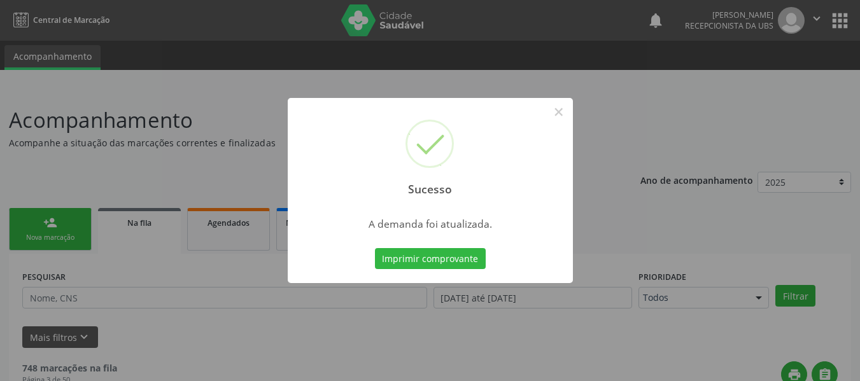
click at [352, 320] on div "Sucesso × A demanda foi atualizada. Imprimir comprovante Cancel" at bounding box center [430, 190] width 860 height 381
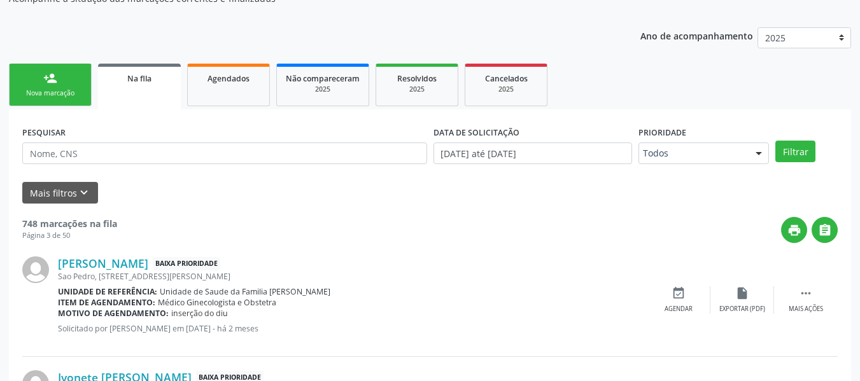
scroll to position [51, 0]
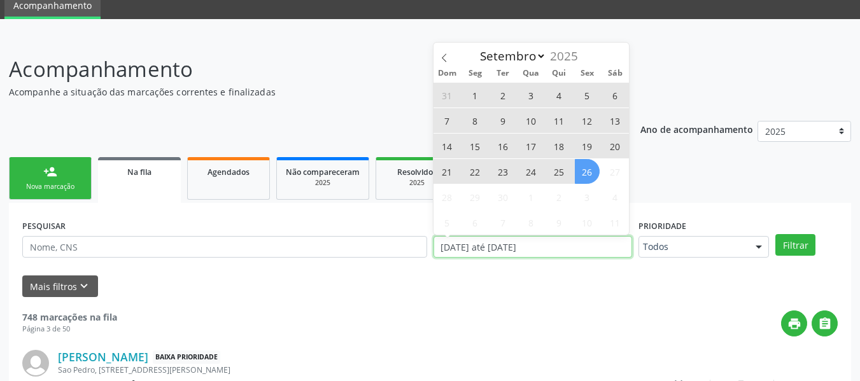
click at [474, 248] on input "[DATE] até [DATE]" at bounding box center [533, 247] width 199 height 22
click at [588, 171] on span "26" at bounding box center [587, 171] width 25 height 25
type input "2[DATE]"
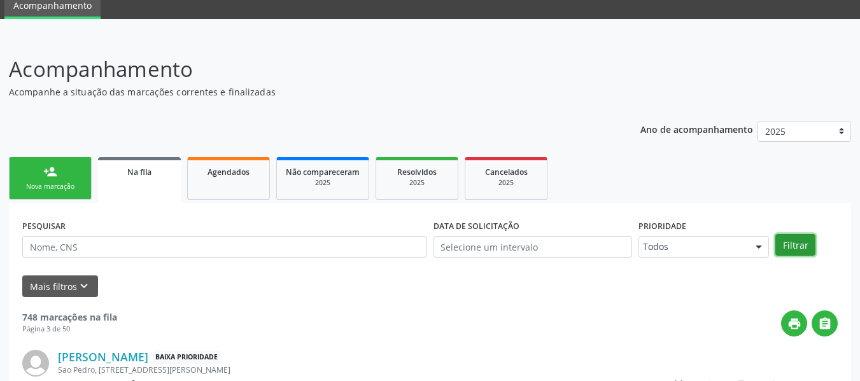
click at [797, 241] on button "Filtrar" at bounding box center [796, 245] width 40 height 22
click at [235, 163] on link "Agendados" at bounding box center [228, 178] width 83 height 43
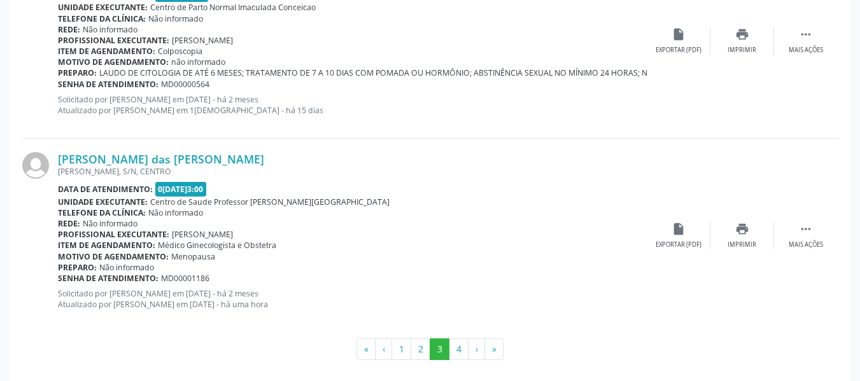
scroll to position [2982, 0]
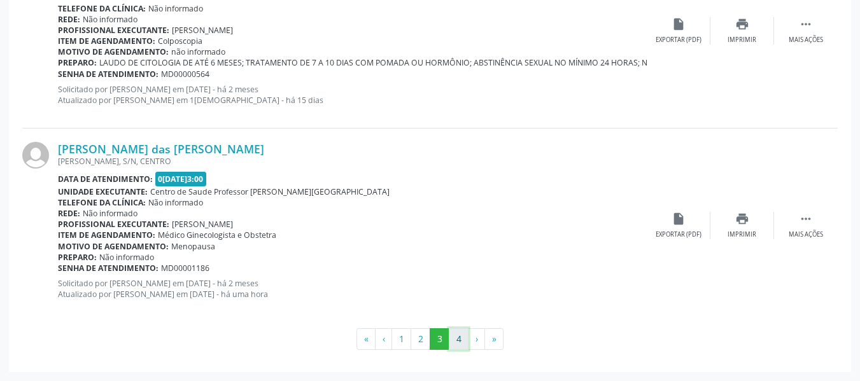
click at [457, 341] on button "4" at bounding box center [459, 340] width 20 height 22
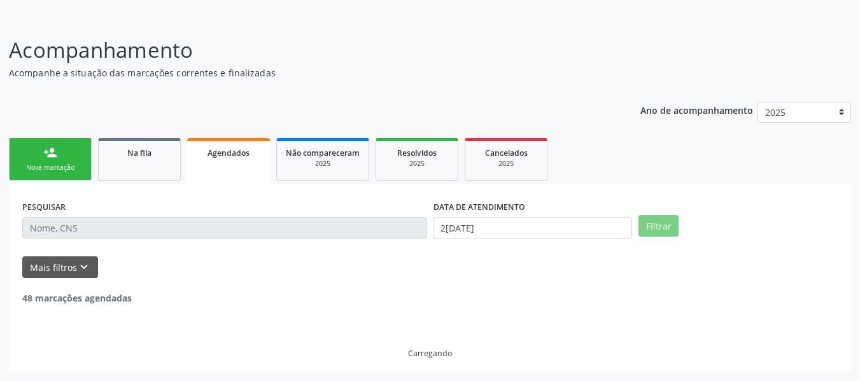
scroll to position [40, 0]
